Goal: Task Accomplishment & Management: Manage account settings

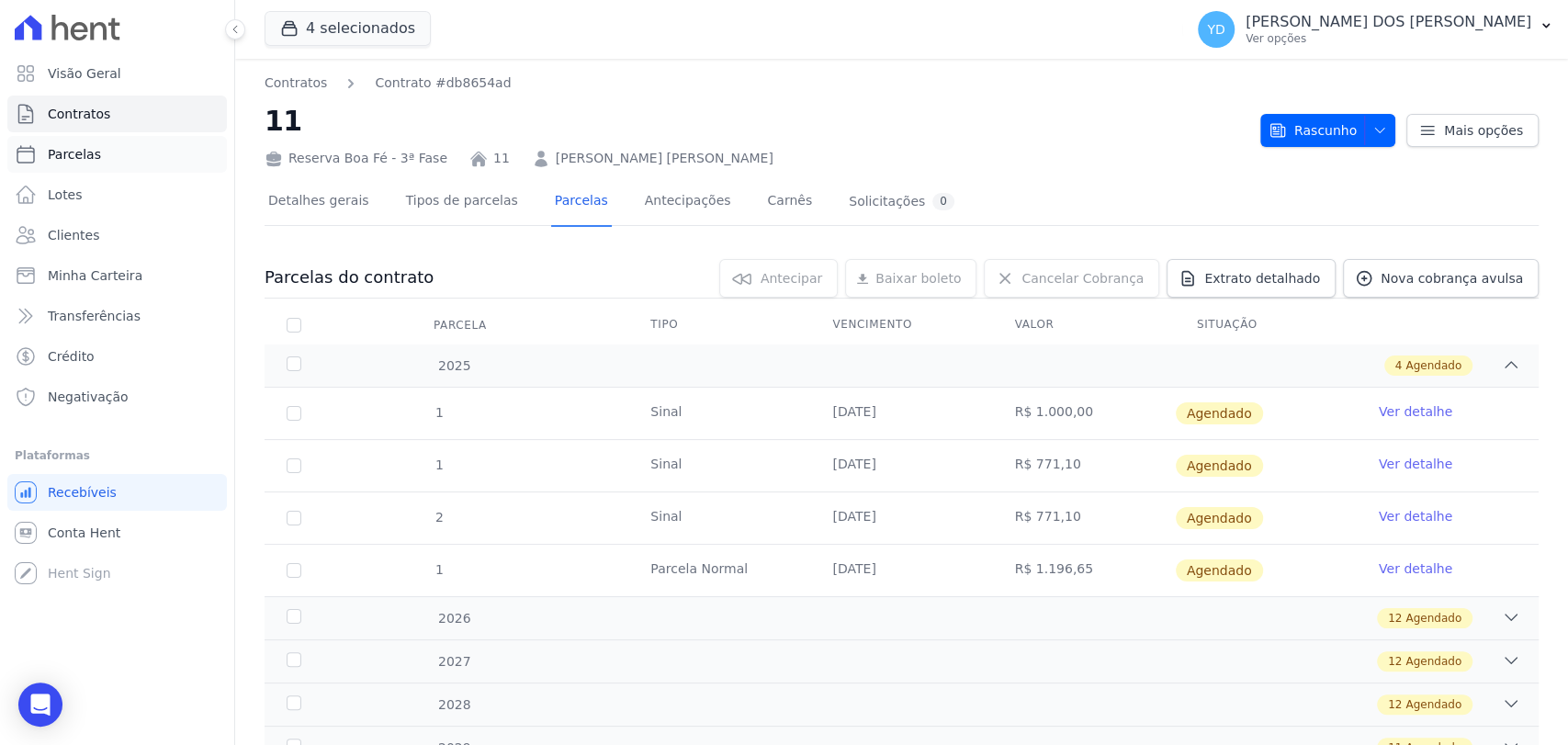
scroll to position [77, 0]
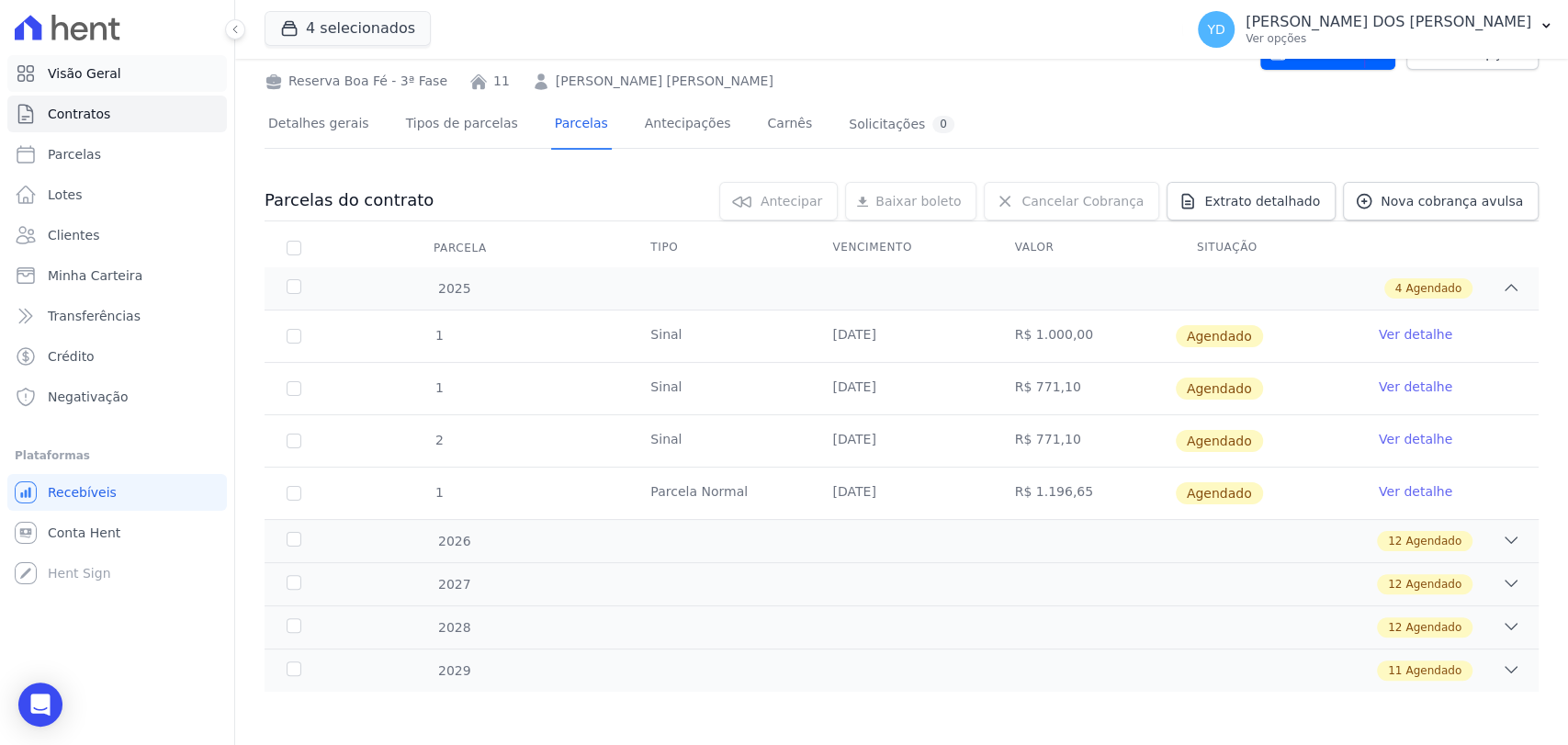
click at [64, 82] on span "Visão Geral" at bounding box center [84, 74] width 74 height 19
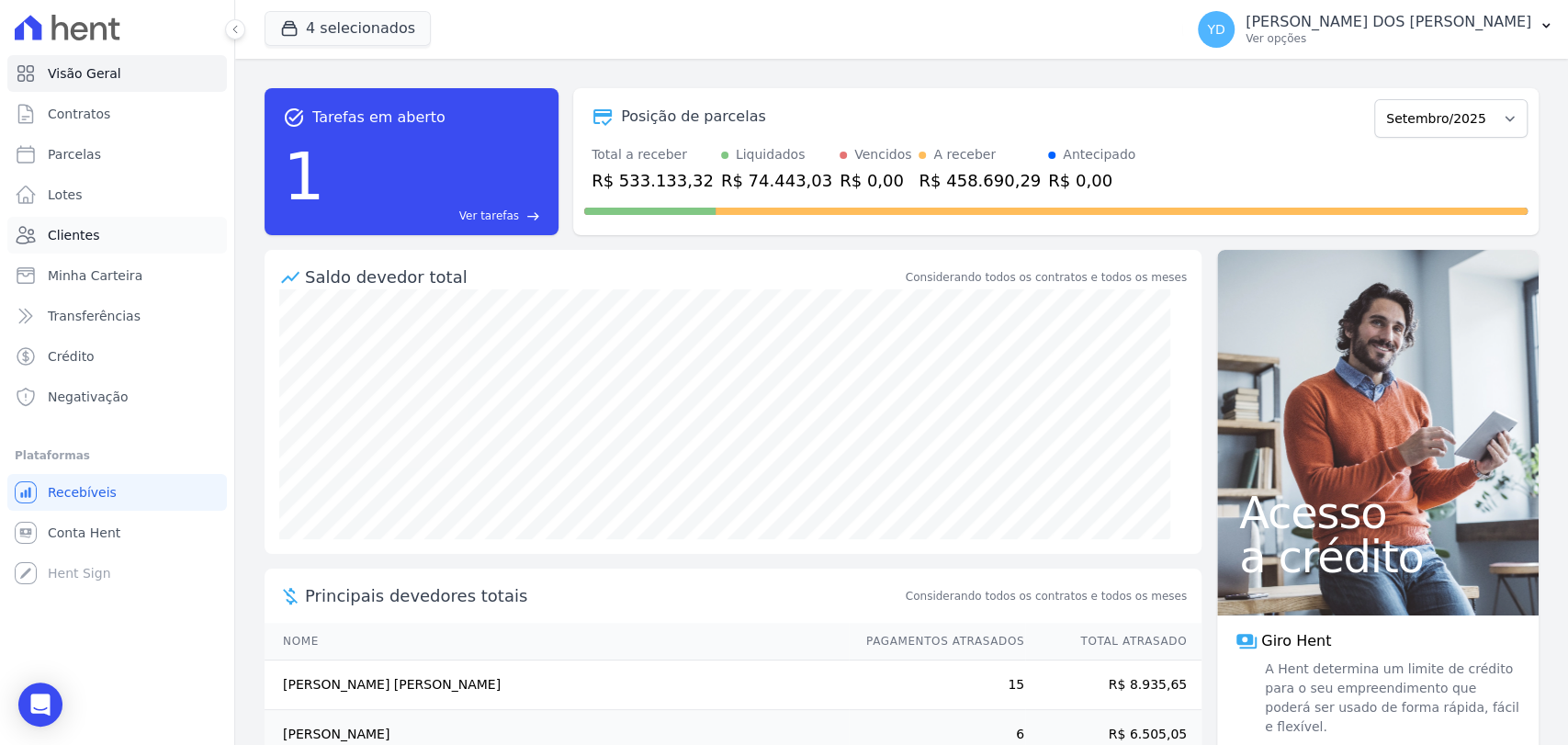
click at [140, 230] on link "Clientes" at bounding box center [117, 234] width 219 height 36
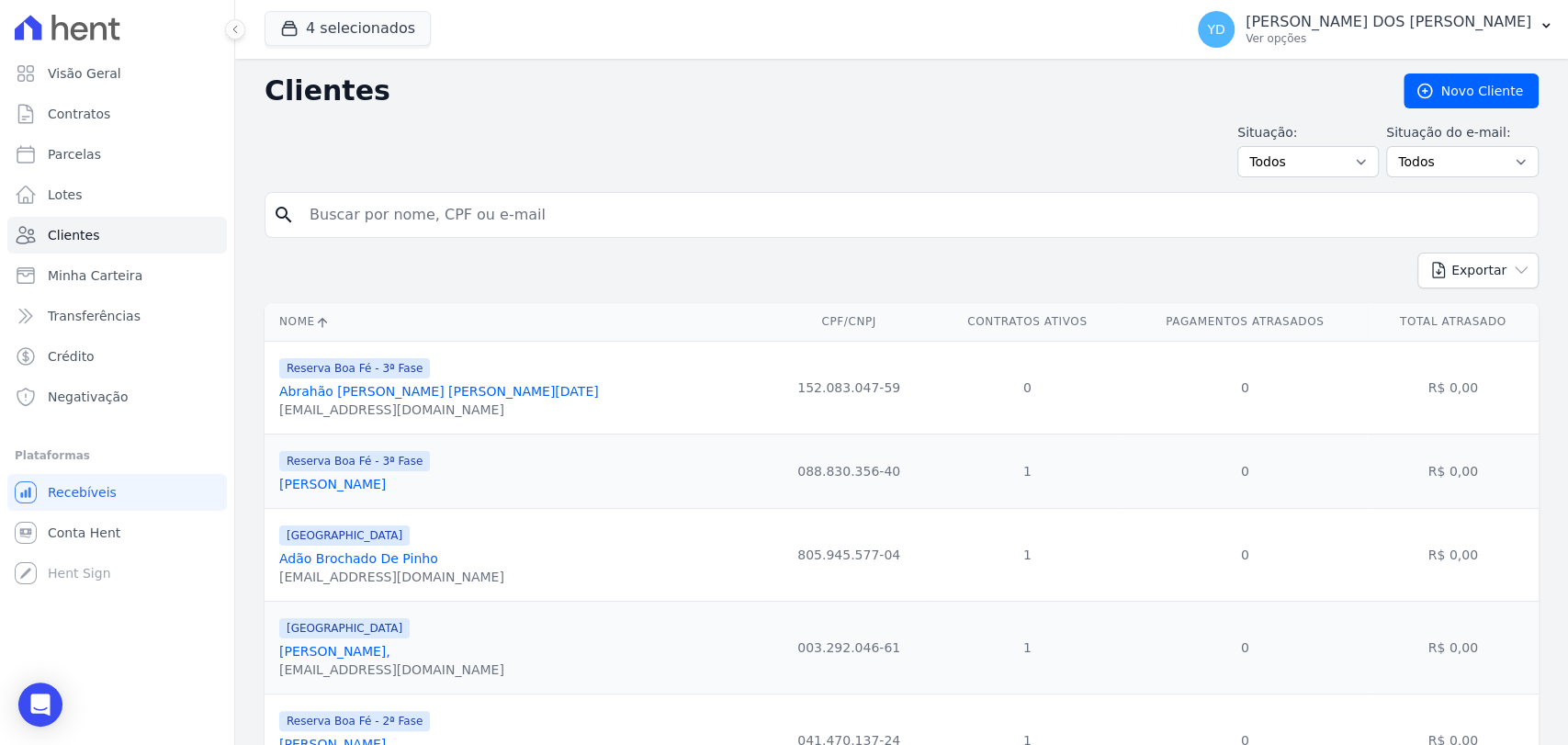
click at [420, 226] on input "search" at bounding box center [914, 214] width 1231 height 36
paste input "[PERSON_NAME]"
type input "[PERSON_NAME]"
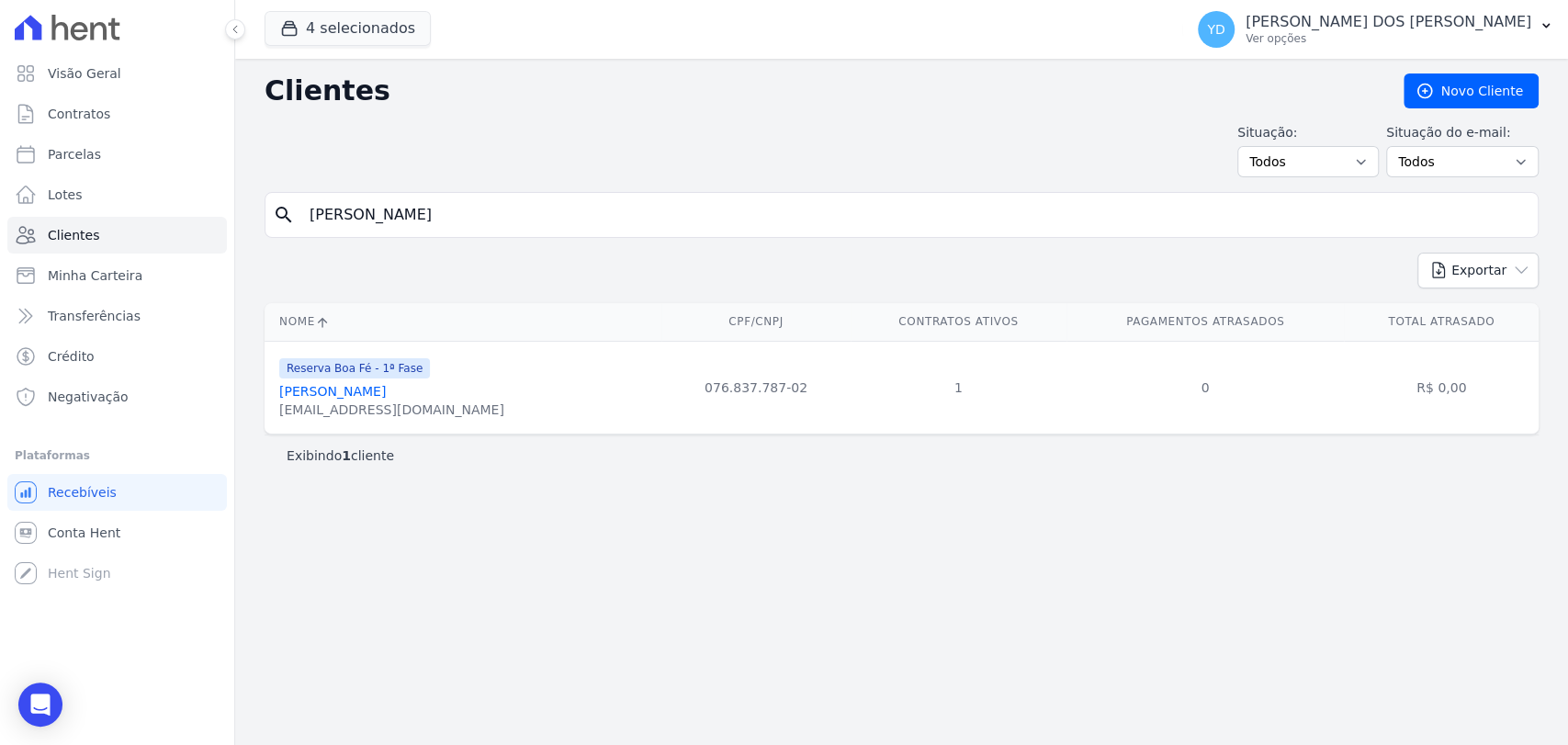
click at [386, 392] on link "[PERSON_NAME]" at bounding box center [332, 392] width 106 height 15
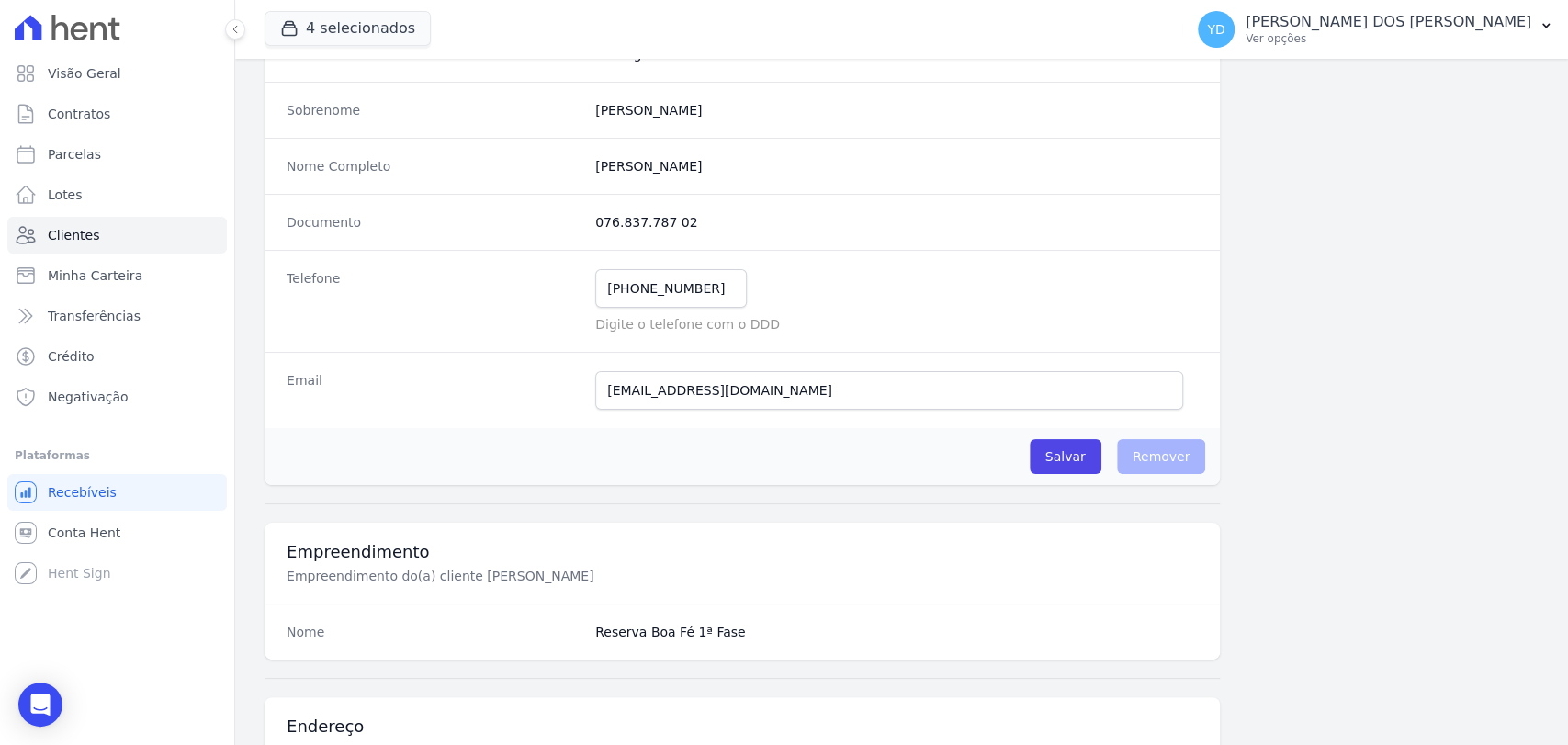
scroll to position [970, 0]
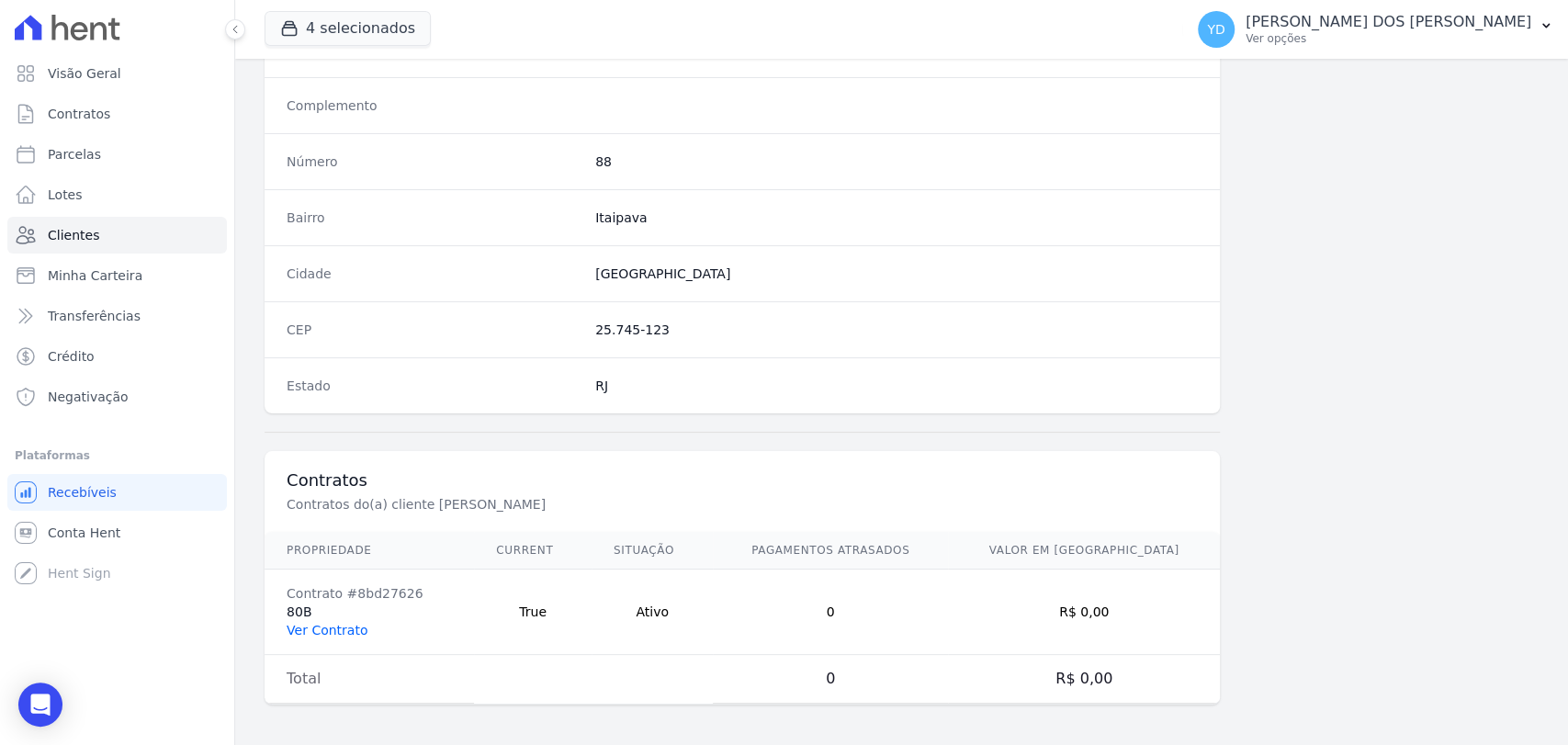
click at [325, 623] on link "Ver Contrato" at bounding box center [326, 630] width 81 height 15
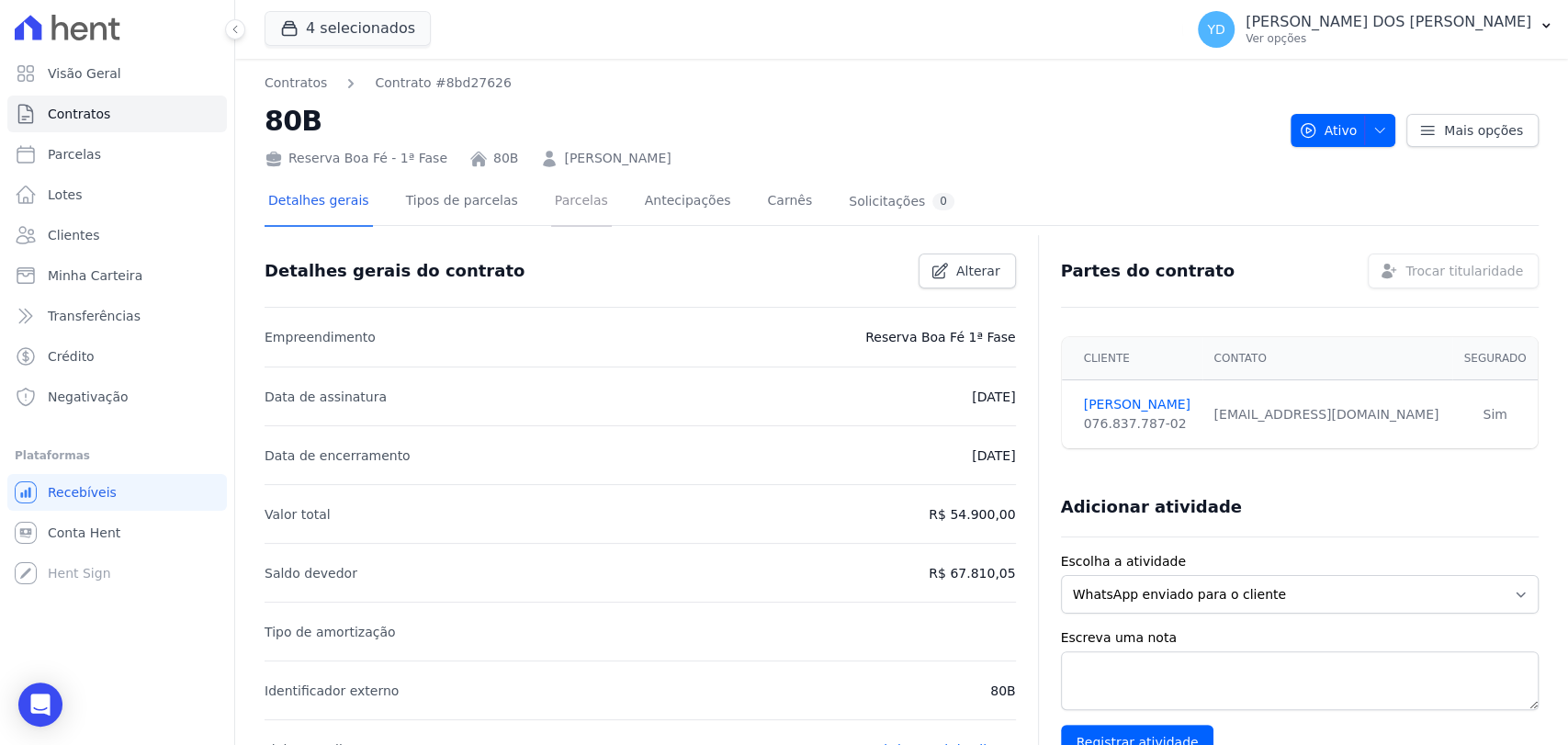
click at [581, 178] on link "Parcelas" at bounding box center [581, 202] width 61 height 48
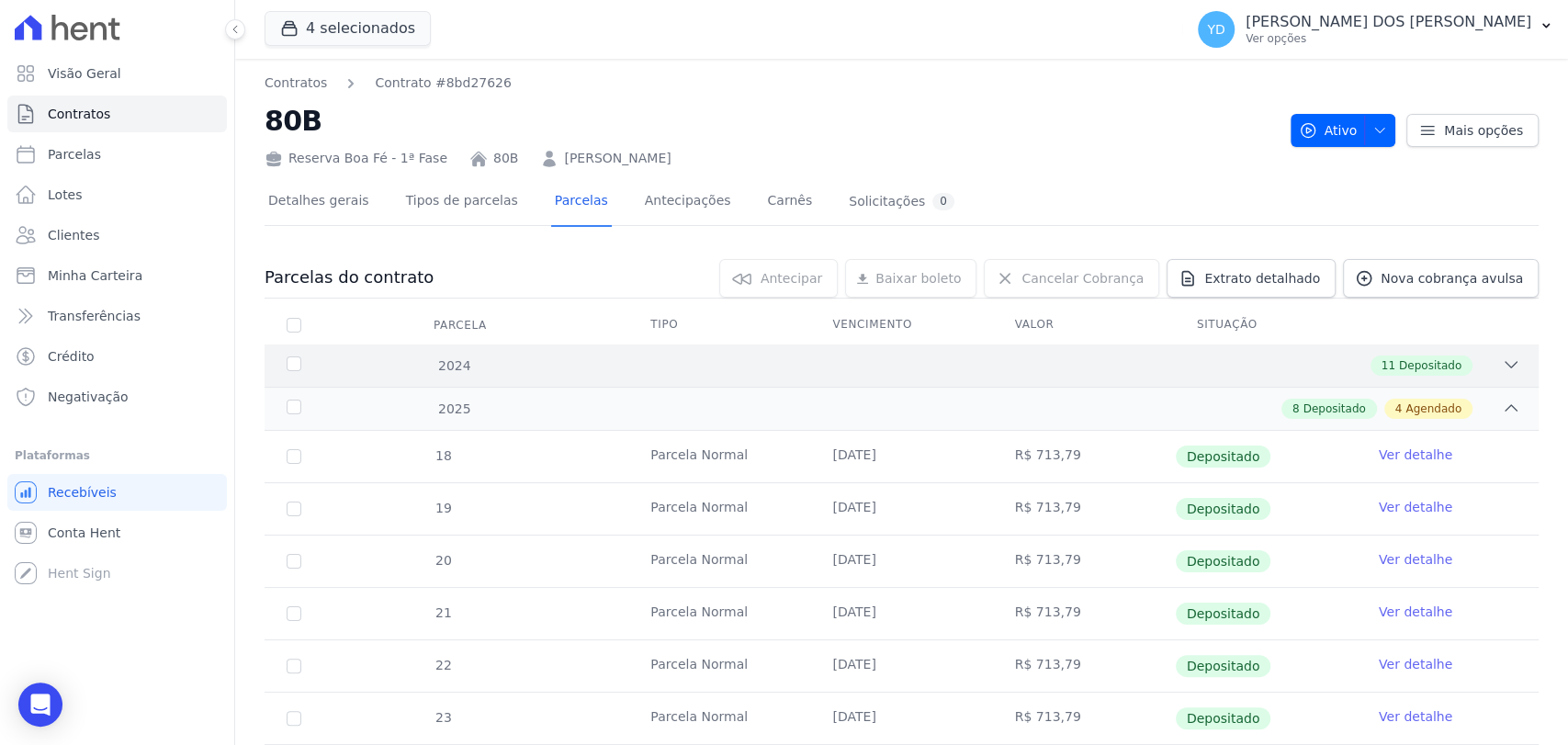
click at [1109, 363] on div "11 Depositado" at bounding box center [963, 366] width 1112 height 21
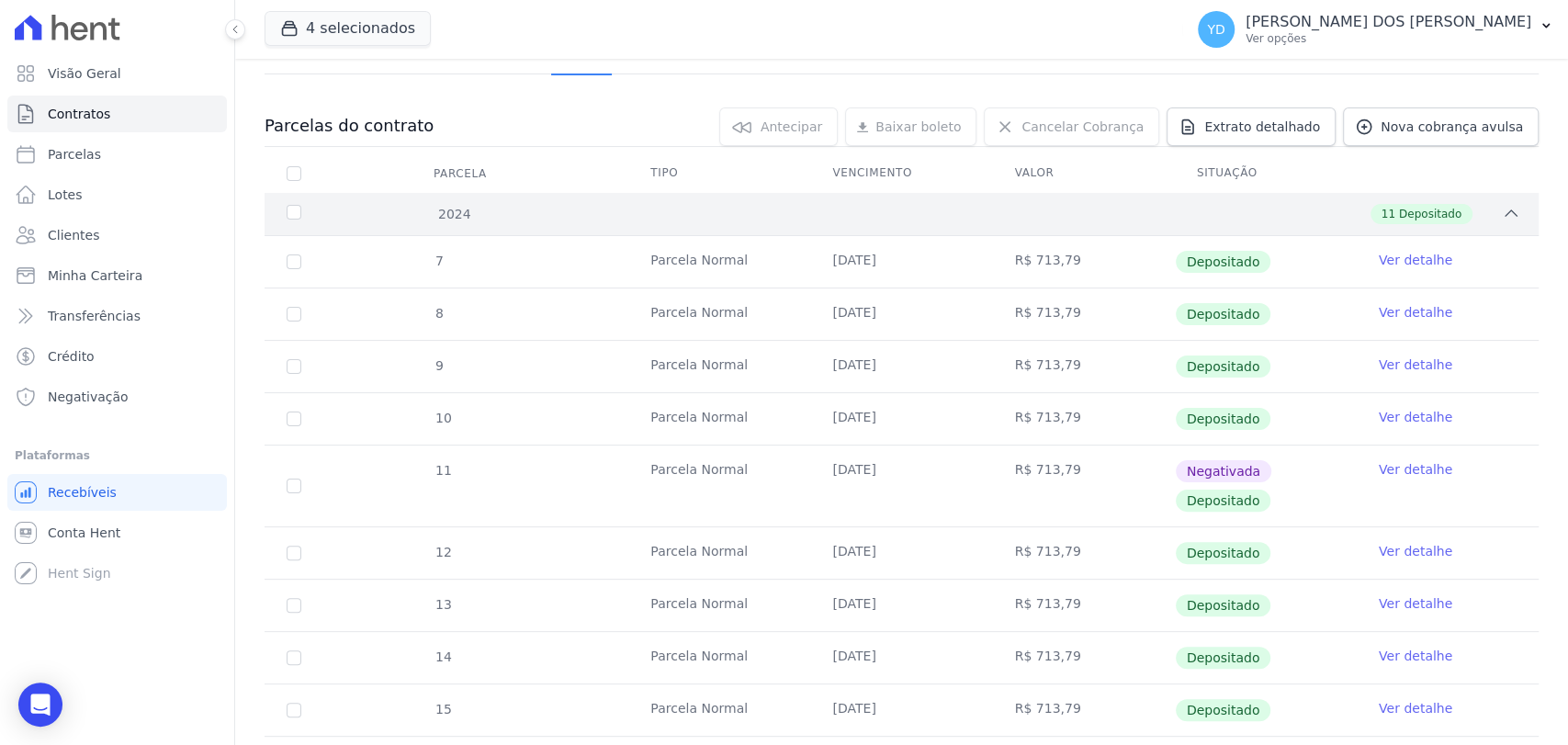
scroll to position [306, 0]
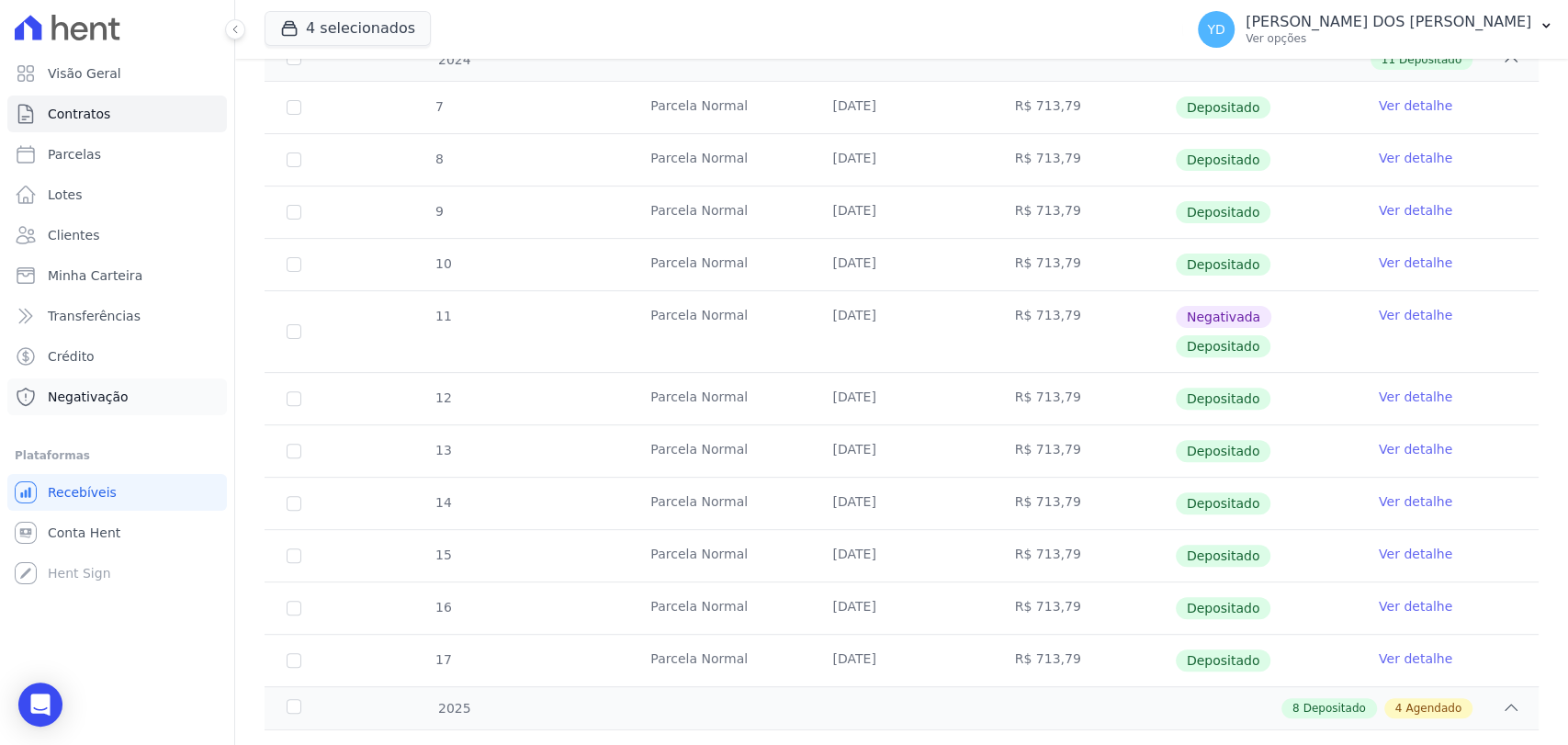
click at [167, 403] on link "Negativação" at bounding box center [117, 396] width 219 height 36
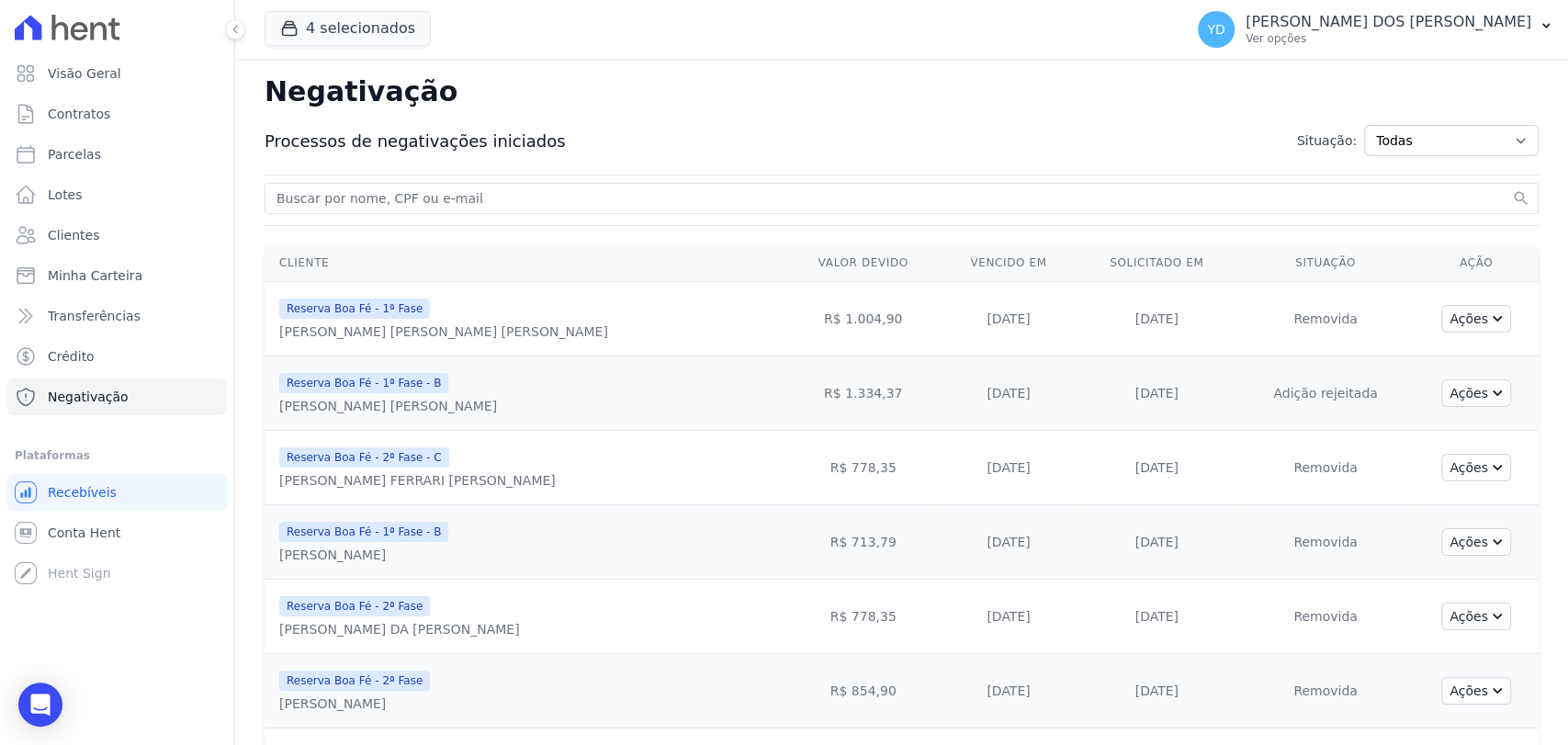
drag, startPoint x: 424, startPoint y: 178, endPoint x: 425, endPoint y: 191, distance: 13.0
click at [425, 192] on input "search" at bounding box center [890, 199] width 1235 height 22
paste input "[PERSON_NAME]"
type input "[PERSON_NAME]"
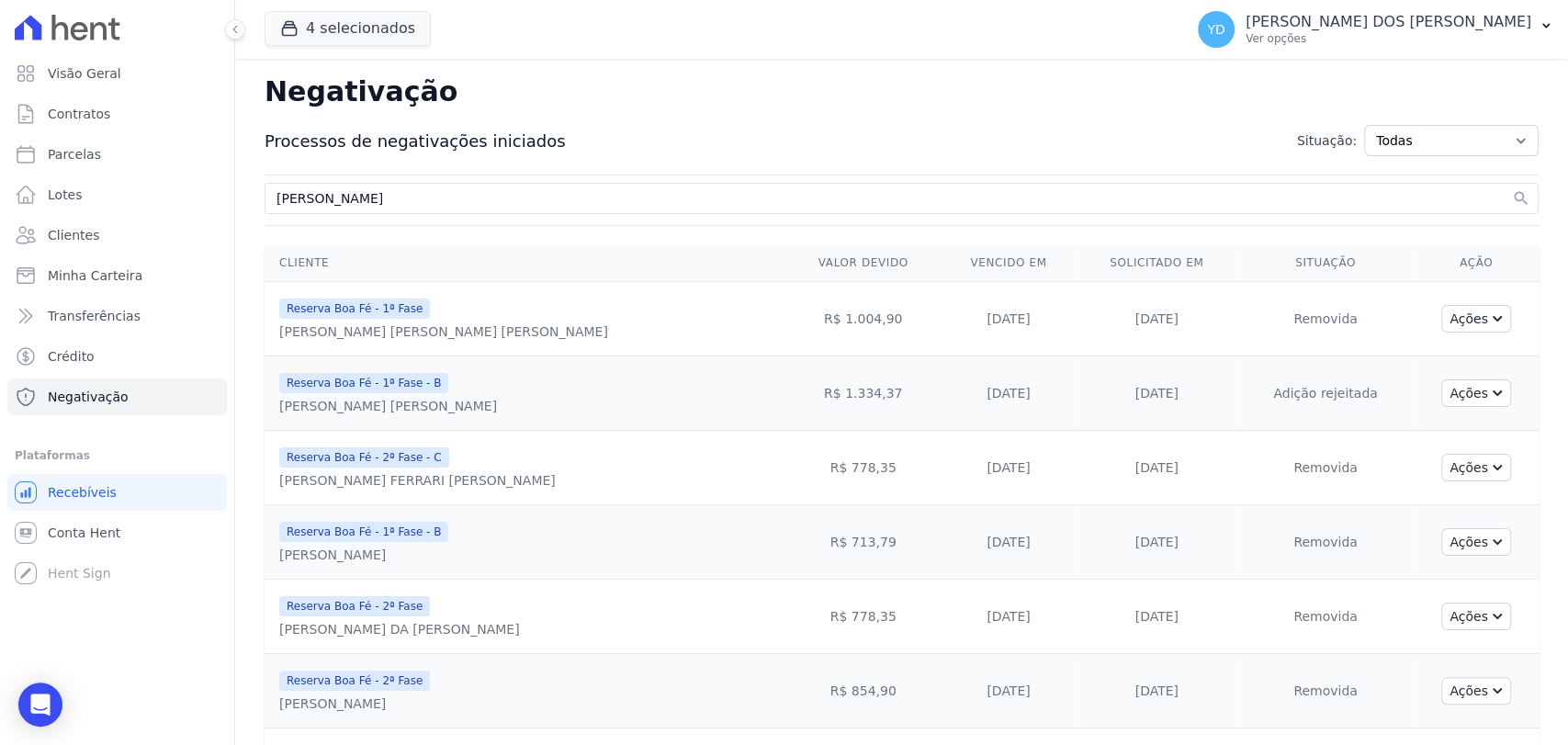
click at [1512, 189] on button "search" at bounding box center [1521, 199] width 19 height 19
click at [515, 204] on input "search" at bounding box center [890, 199] width 1235 height 22
paste input "[PERSON_NAME]"
type input "ELISANGELA"
click at [1512, 189] on button "search" at bounding box center [1521, 199] width 19 height 19
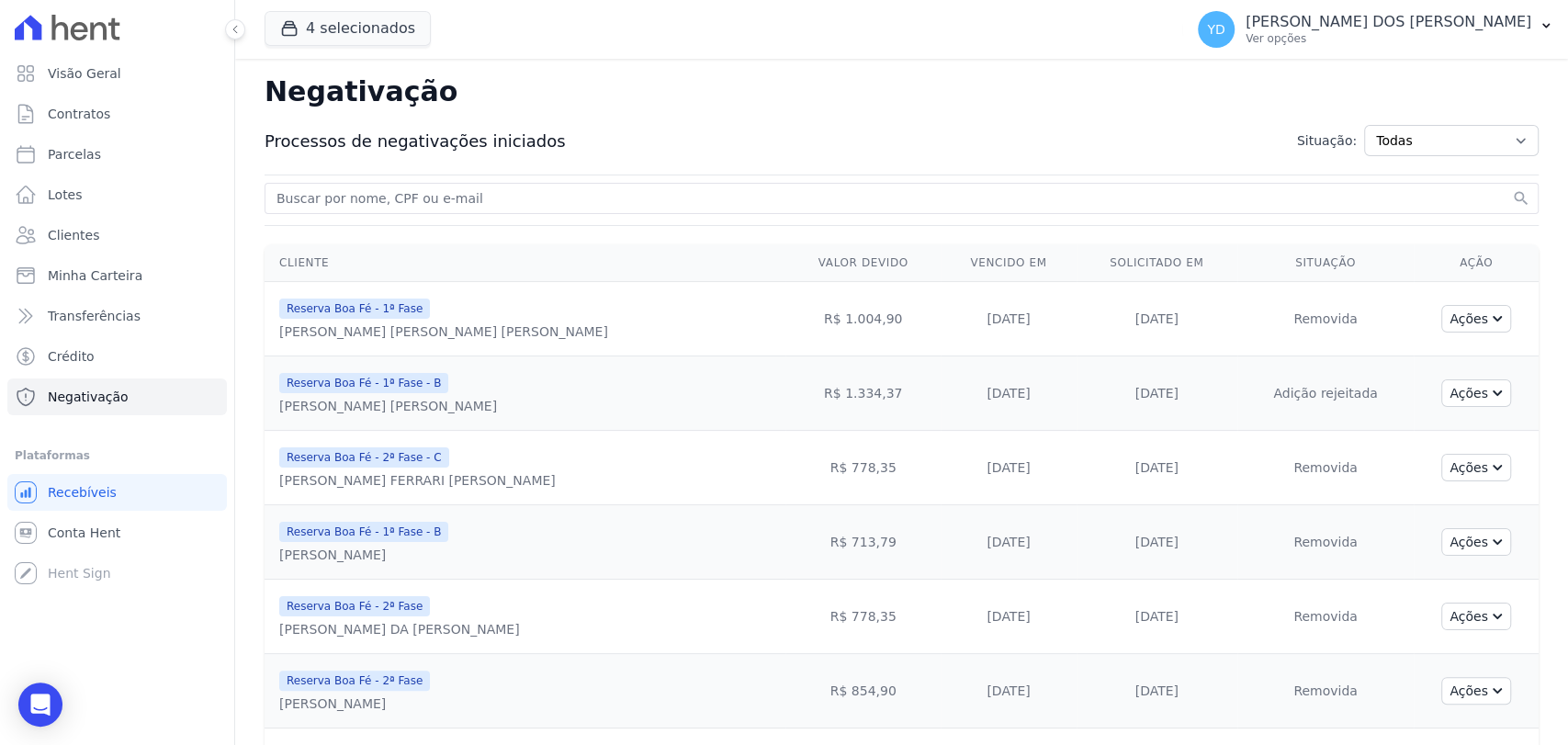
drag, startPoint x: 588, startPoint y: 186, endPoint x: 808, endPoint y: 188, distance: 220.0
click at [588, 187] on input "search" at bounding box center [890, 199] width 1235 height 22
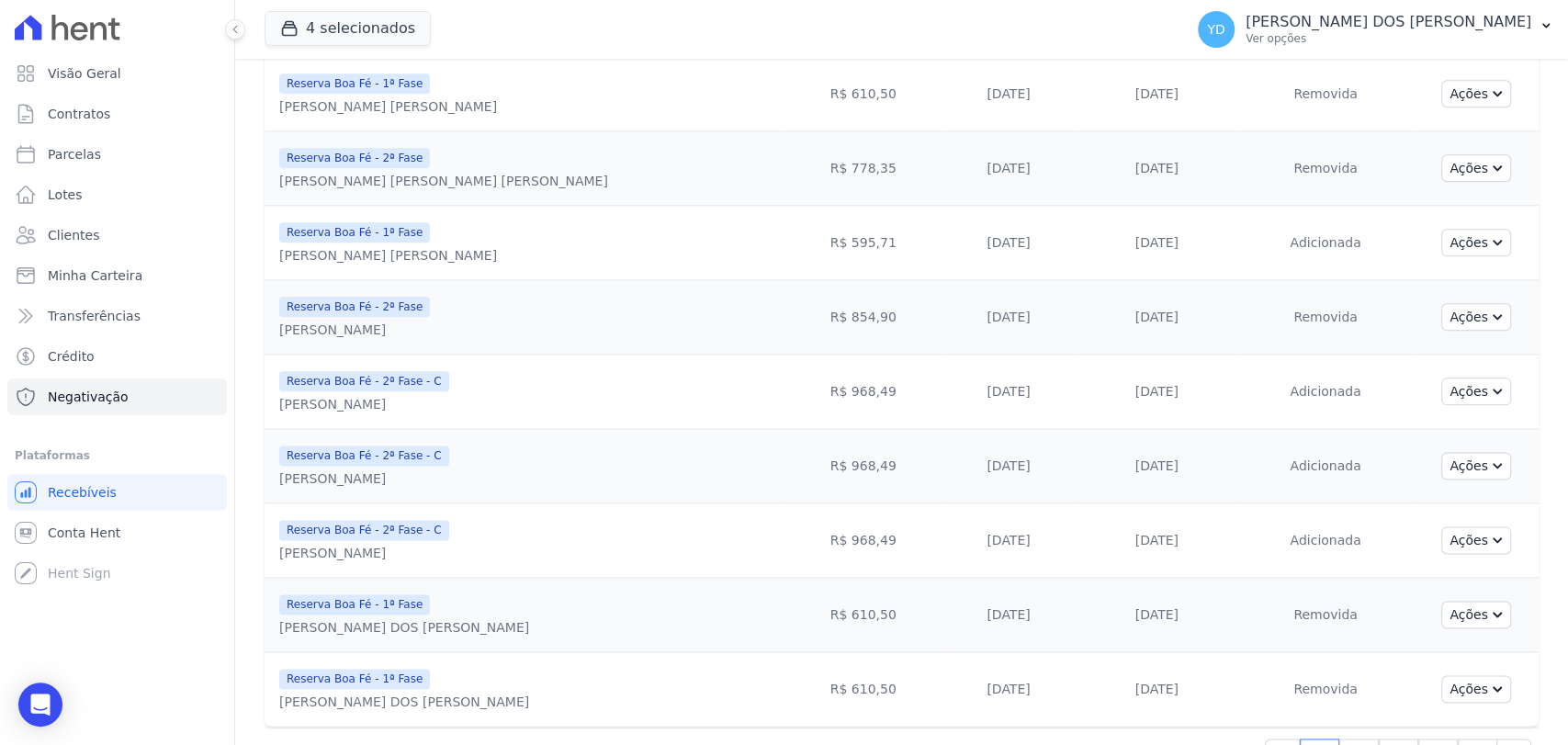
scroll to position [1473, 0]
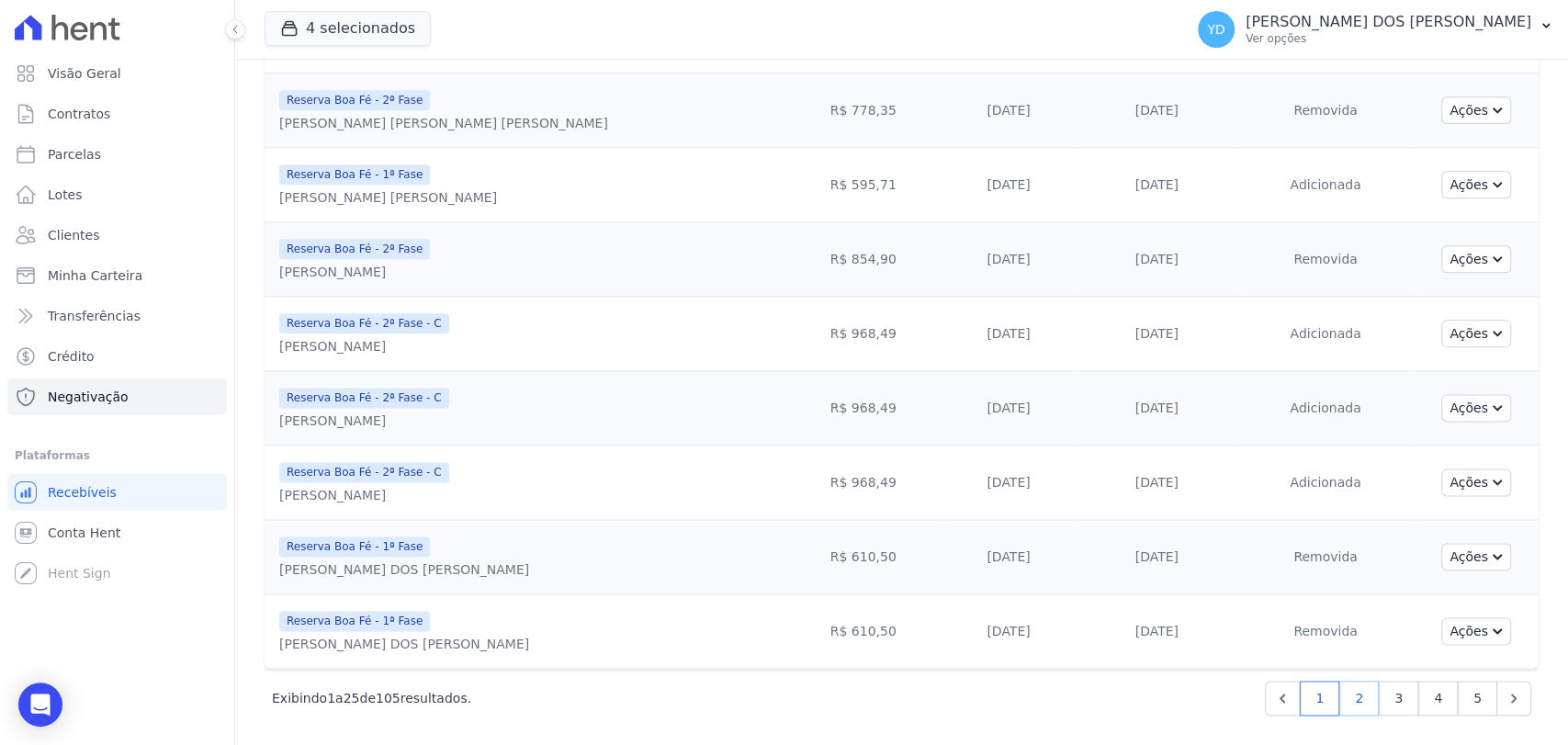
click at [1354, 702] on link "2" at bounding box center [1358, 697] width 39 height 34
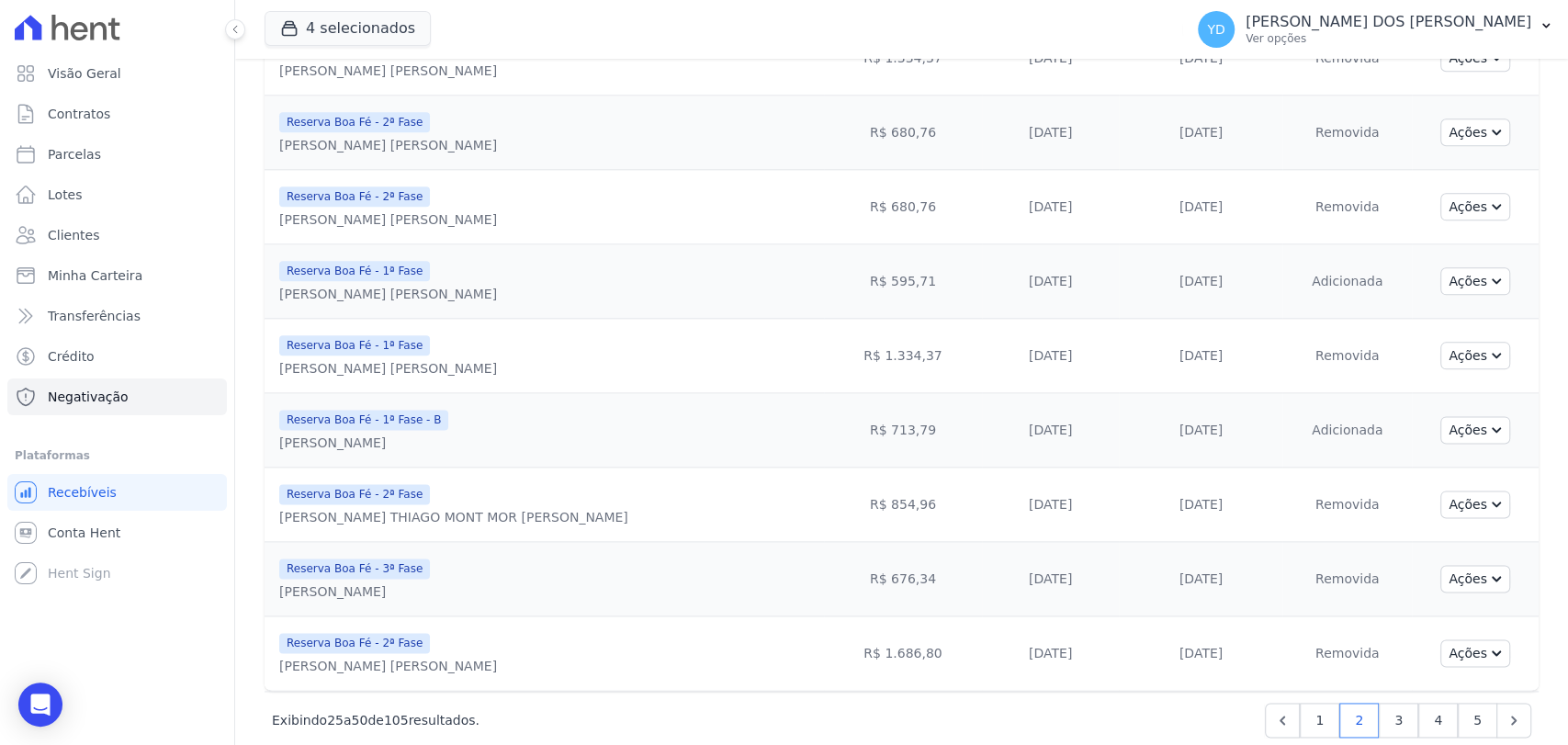
scroll to position [1473, 0]
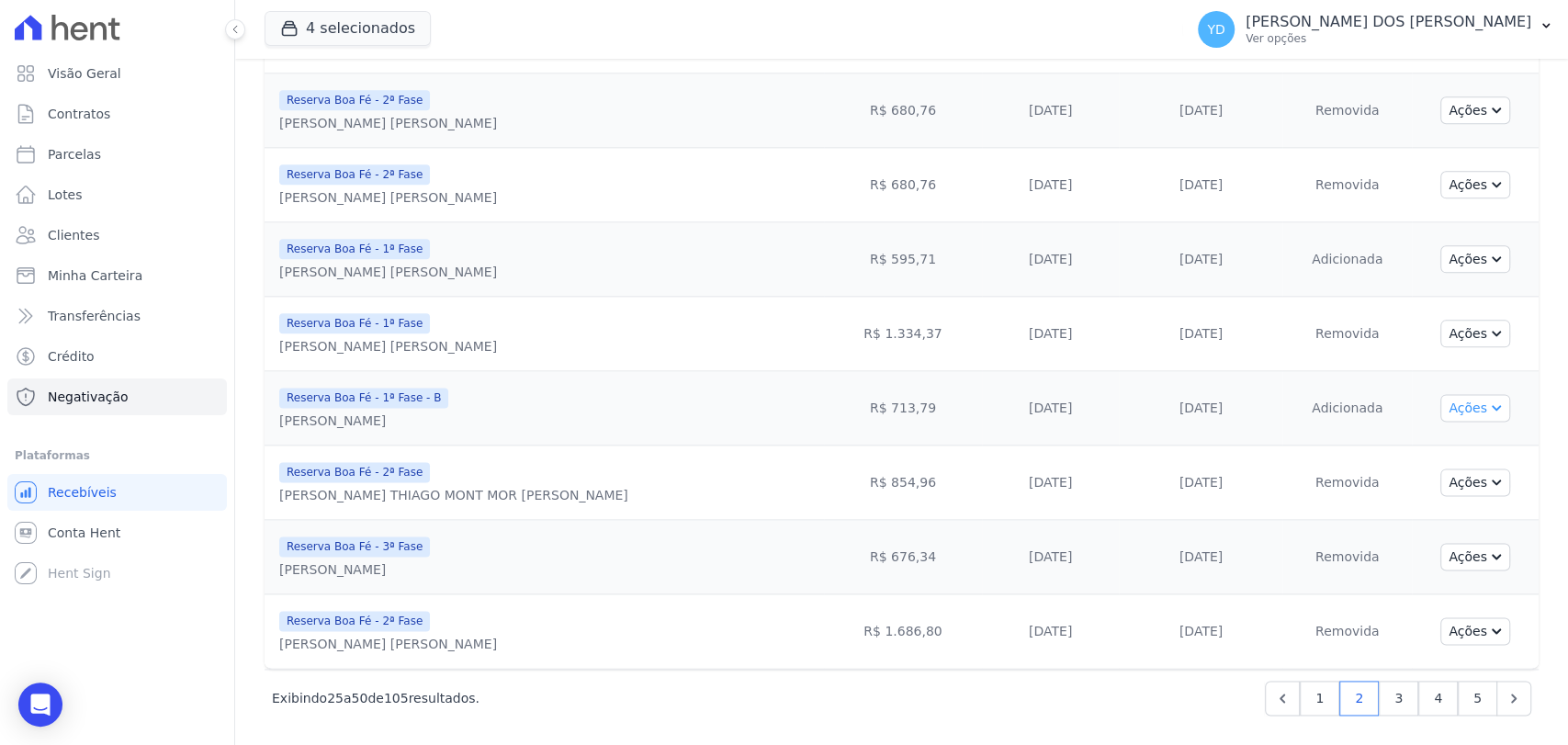
click at [1444, 412] on button "Ações" at bounding box center [1475, 408] width 70 height 28
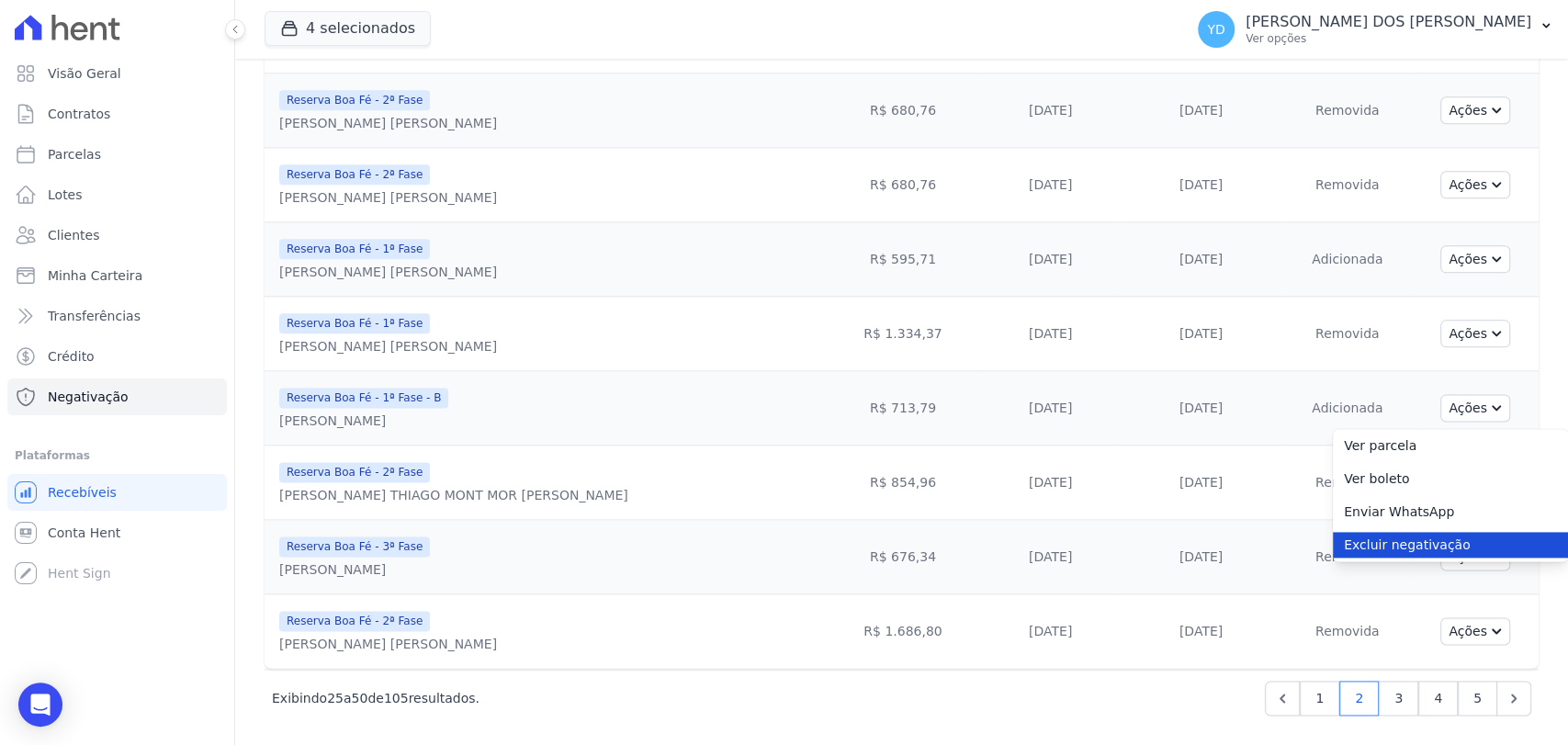
click at [1424, 542] on link "Excluir negativação" at bounding box center [1450, 545] width 235 height 26
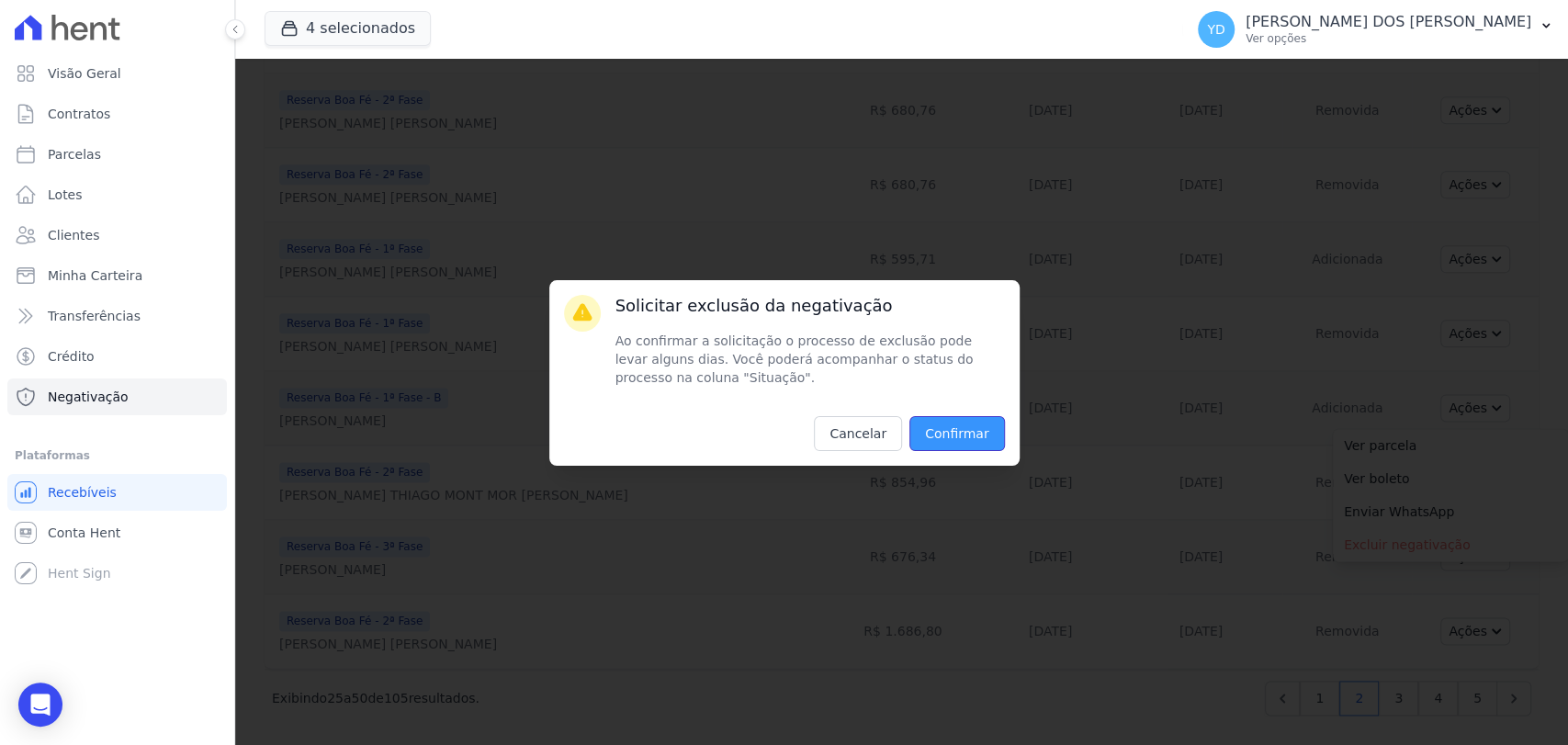
click at [933, 430] on input "Confirmar" at bounding box center [956, 433] width 95 height 34
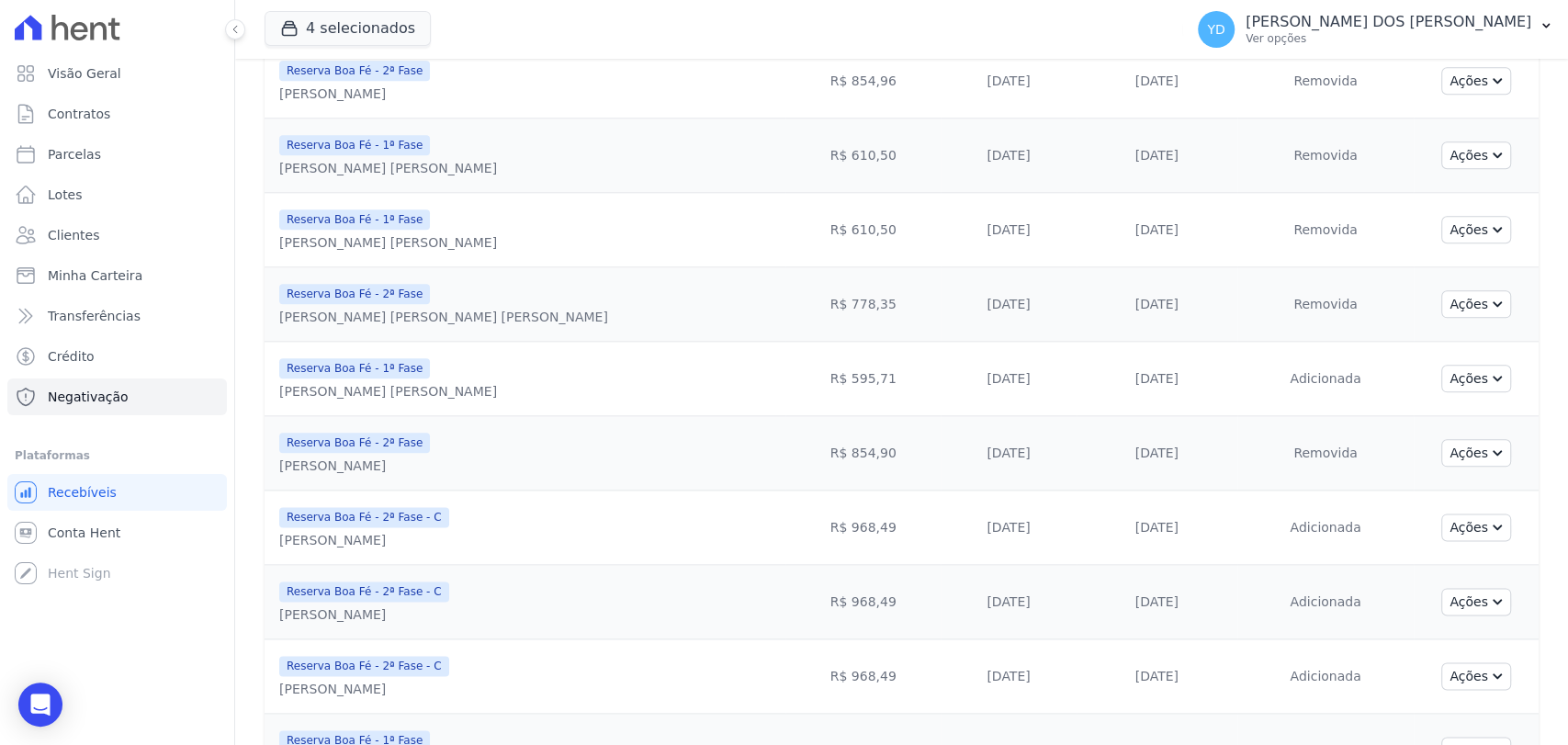
scroll to position [1536, 0]
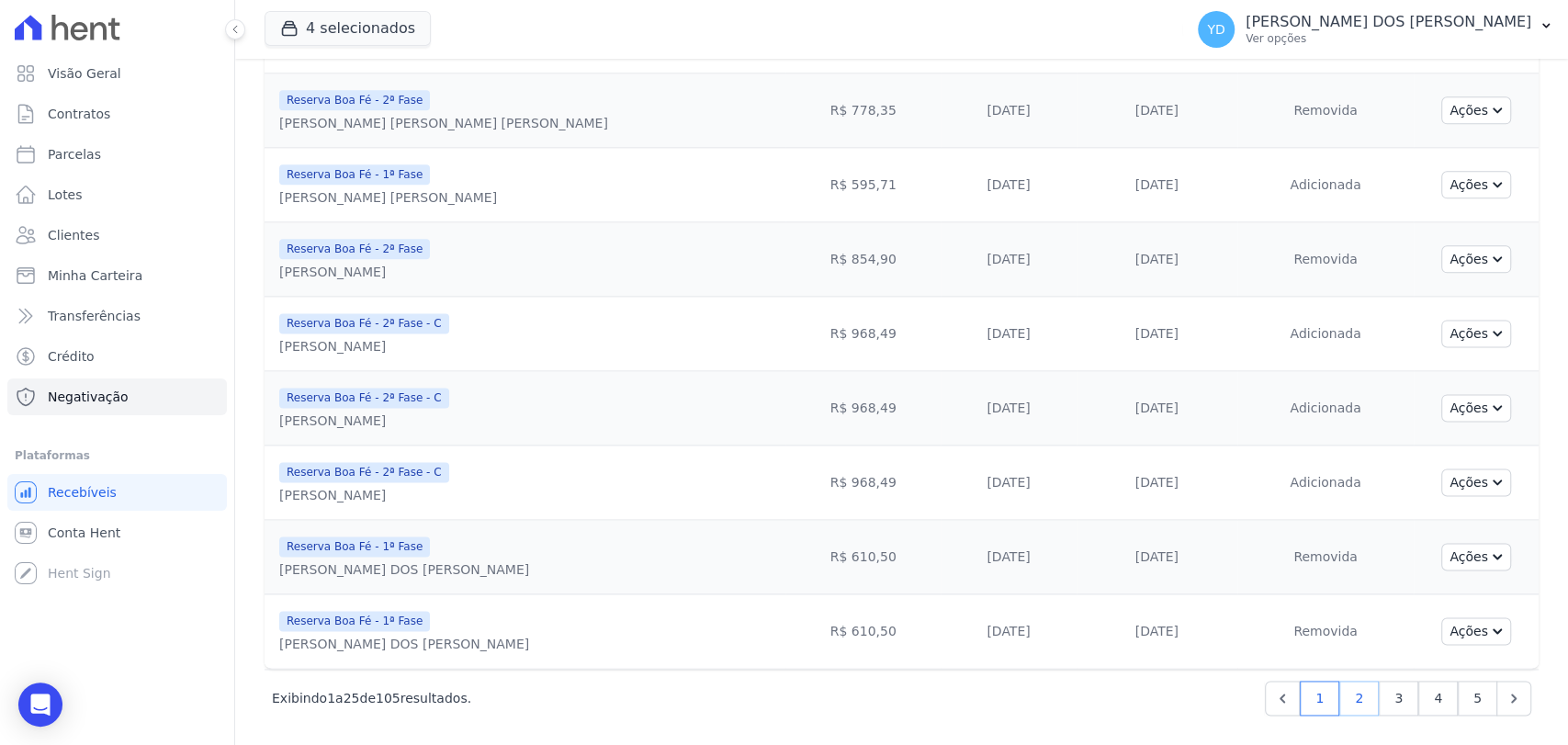
click at [1346, 709] on link "2" at bounding box center [1358, 697] width 39 height 34
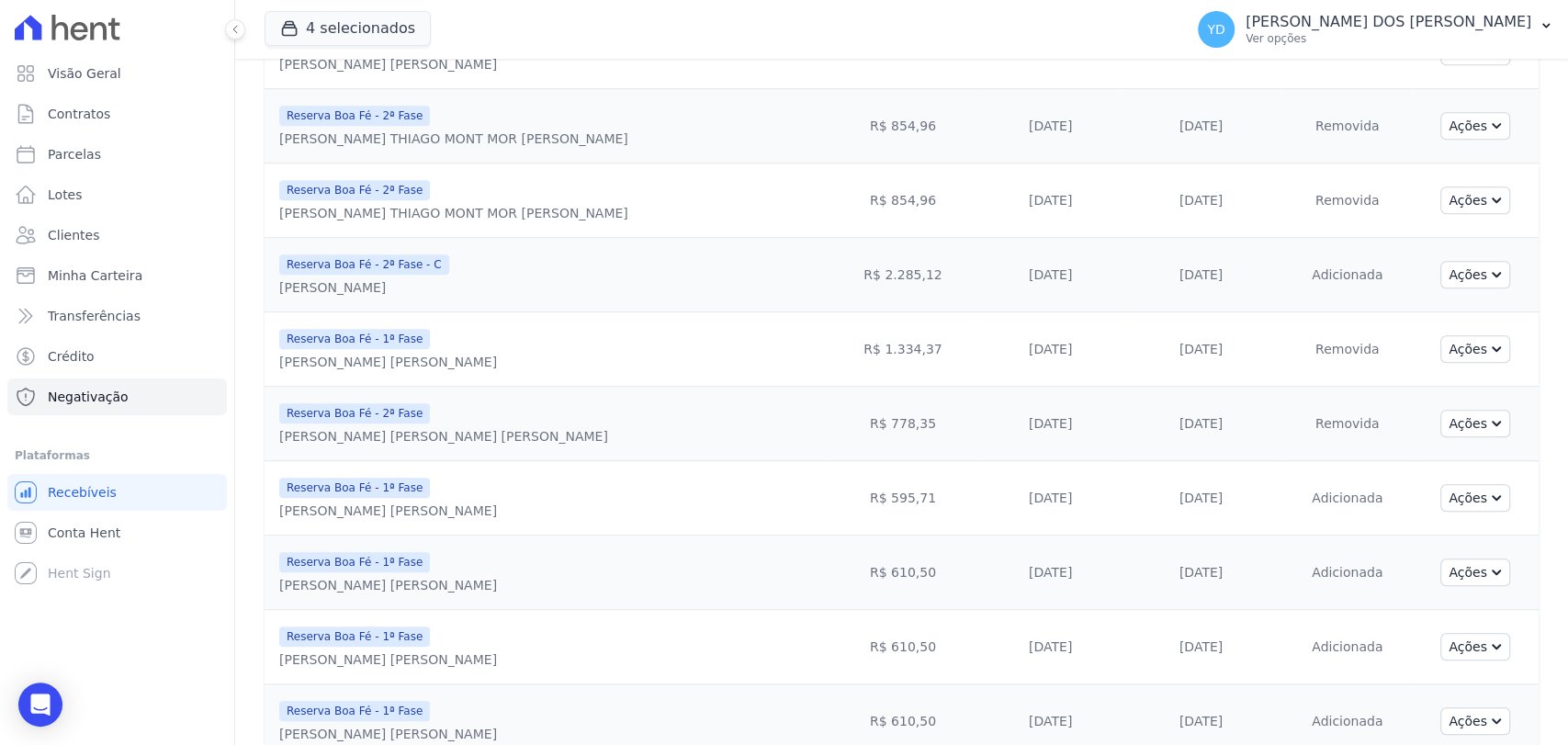
scroll to position [1473, 0]
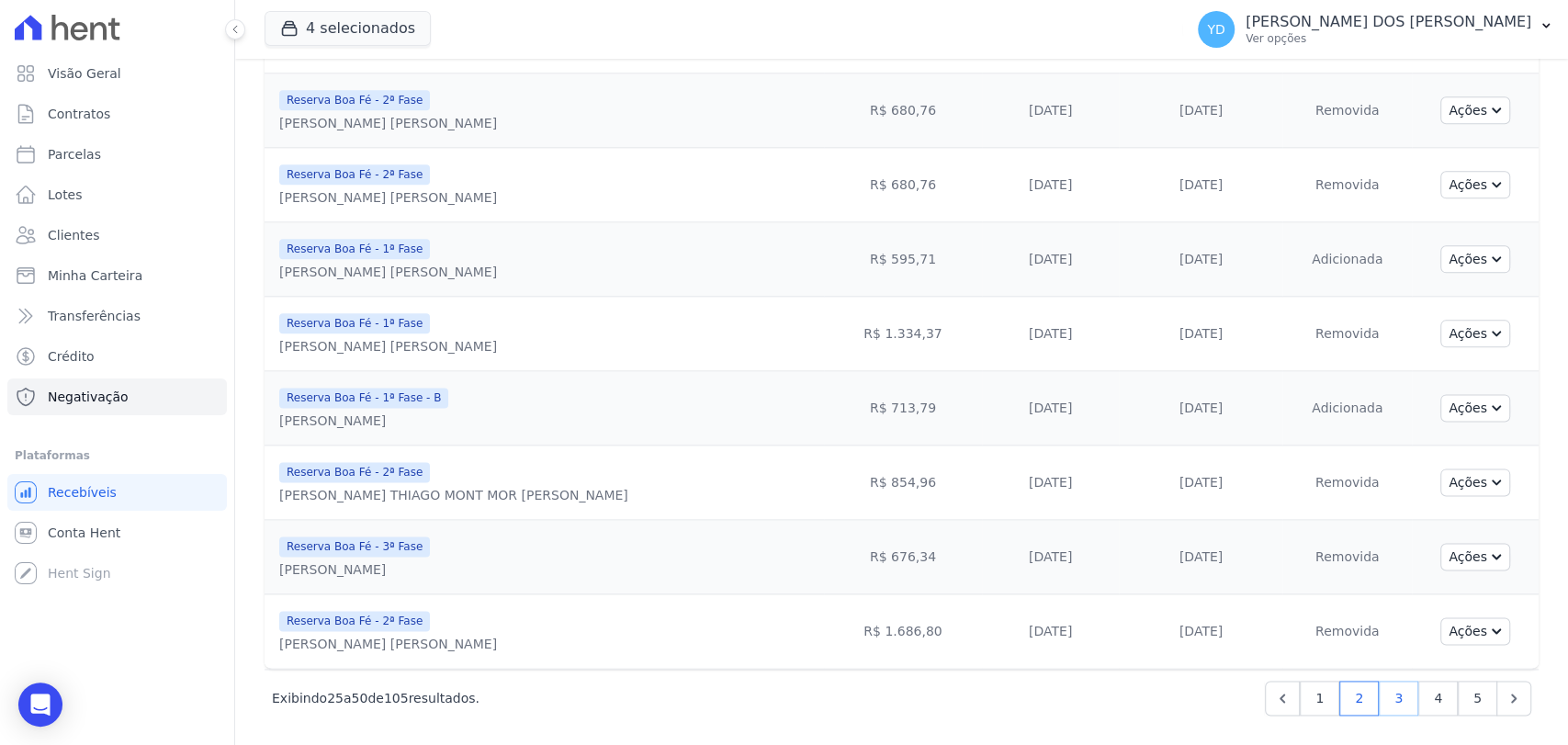
click at [1389, 688] on link "3" at bounding box center [1398, 697] width 39 height 34
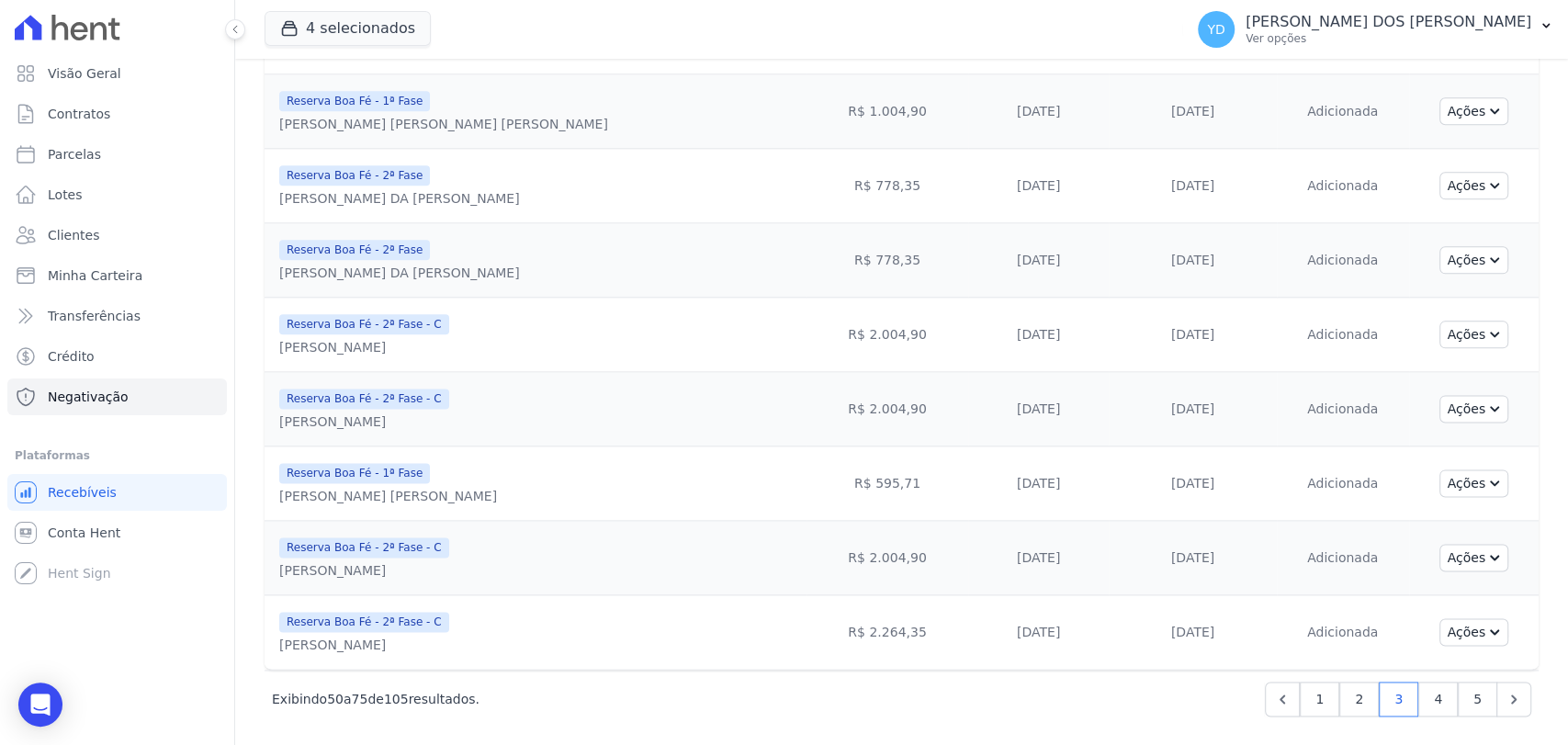
scroll to position [1473, 0]
click at [1427, 693] on link "4" at bounding box center [1437, 697] width 39 height 34
click at [1288, 696] on link "Previous" at bounding box center [1282, 697] width 34 height 34
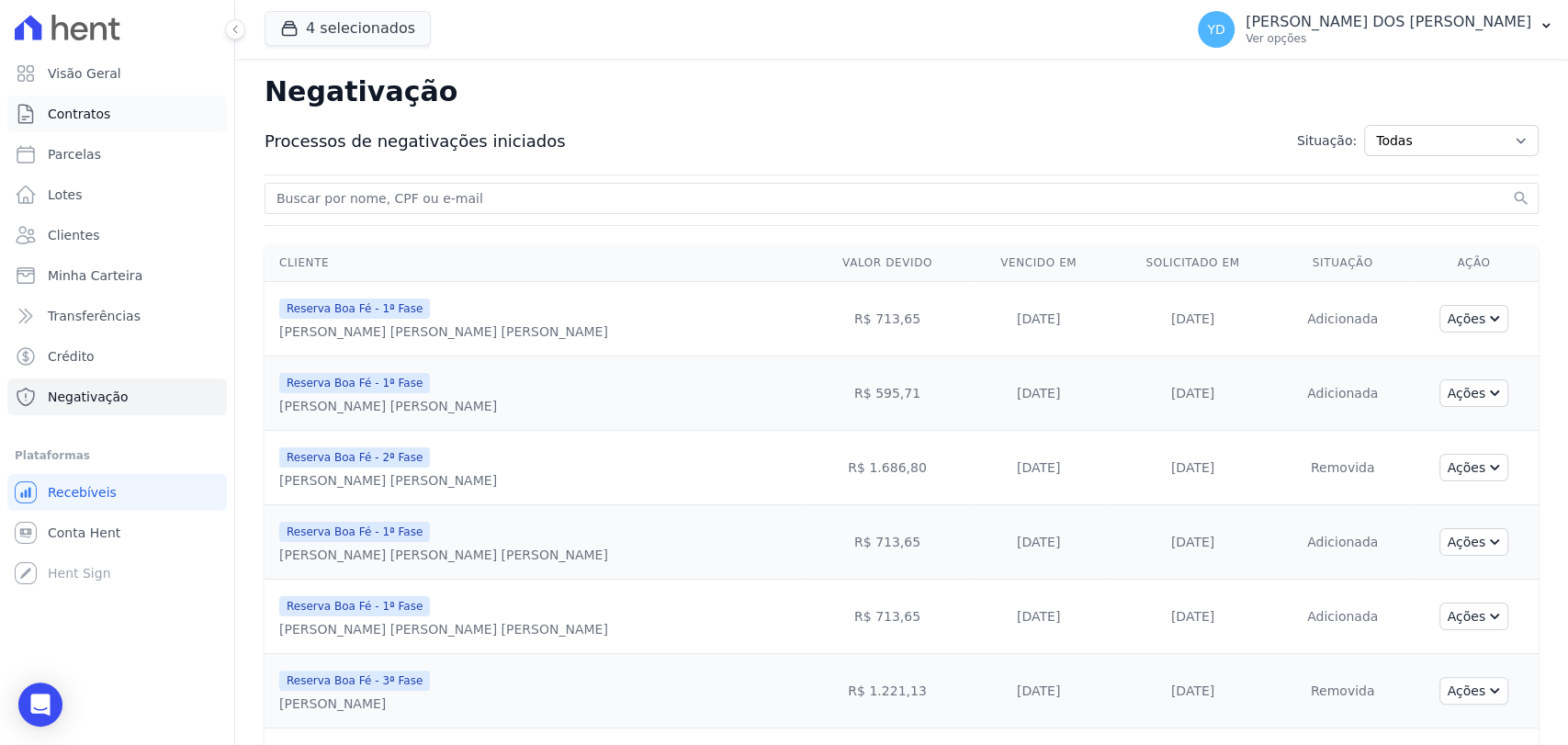
click at [156, 115] on link "Contratos" at bounding box center [117, 113] width 219 height 36
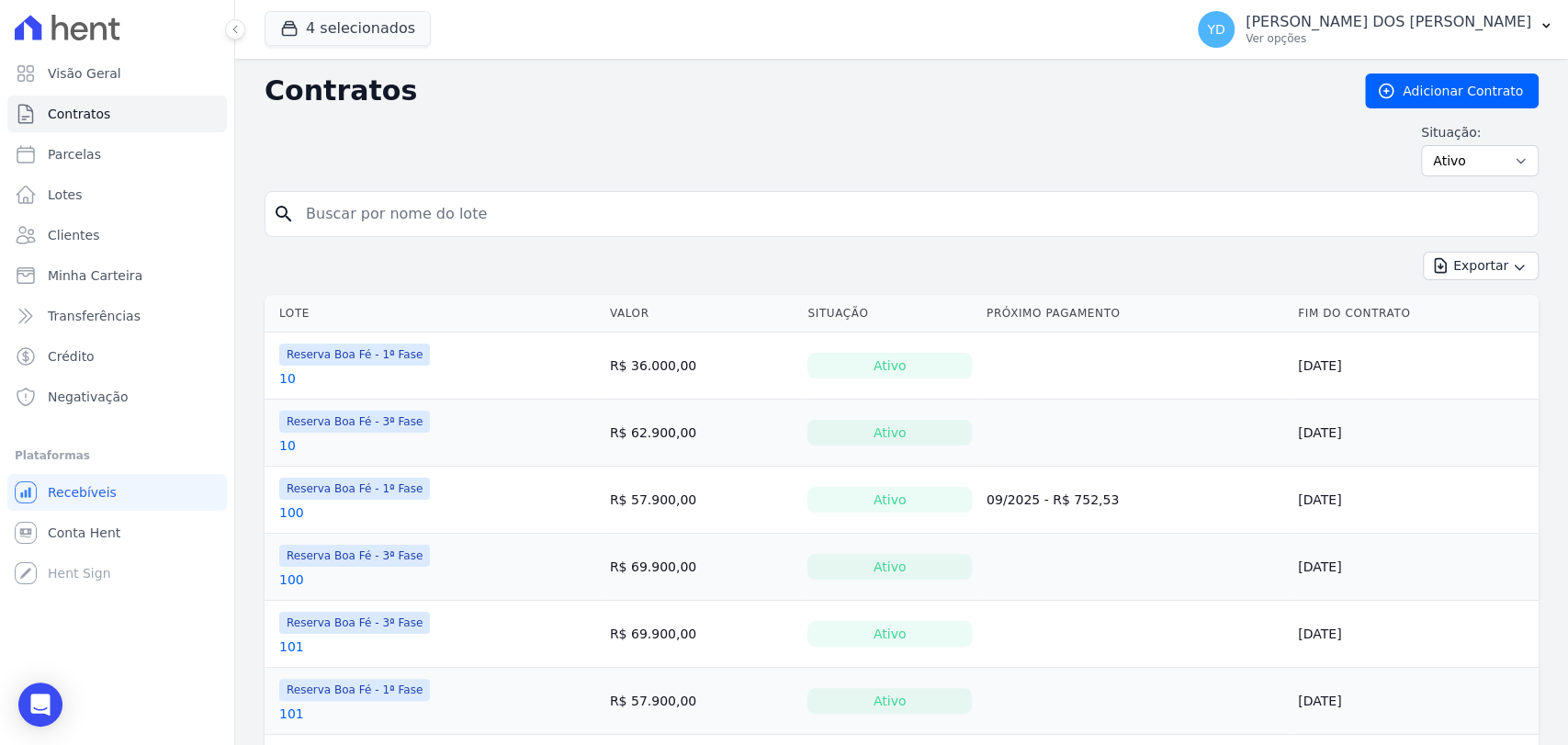
click at [334, 227] on input "search" at bounding box center [912, 214] width 1235 height 36
type input "11"
